Goal: Task Accomplishment & Management: Manage account settings

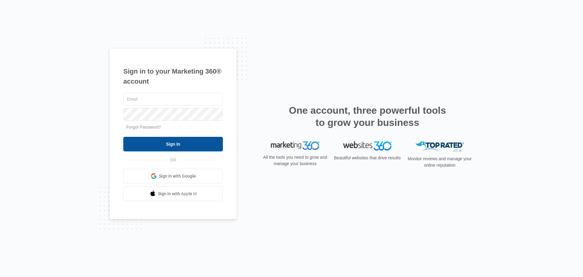
type input "[PERSON_NAME][EMAIL_ADDRESS][DOMAIN_NAME]"
click at [176, 140] on input "Sign In" at bounding box center [173, 144] width 100 height 15
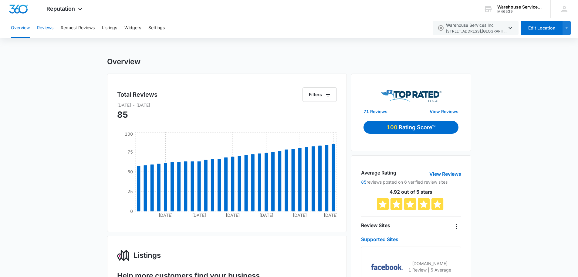
click at [47, 30] on button "Reviews" at bounding box center [45, 27] width 16 height 19
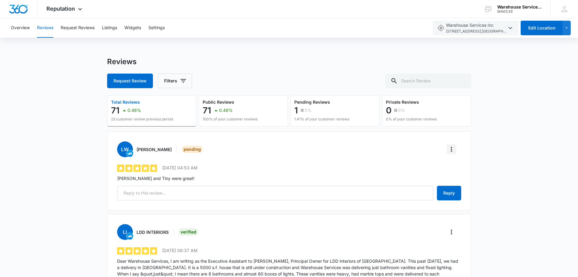
click at [455, 148] on icon "More" at bounding box center [451, 148] width 7 height 7
click at [462, 164] on div "Verify Review" at bounding box center [476, 166] width 43 height 4
